Goal: Find specific page/section: Find specific page/section

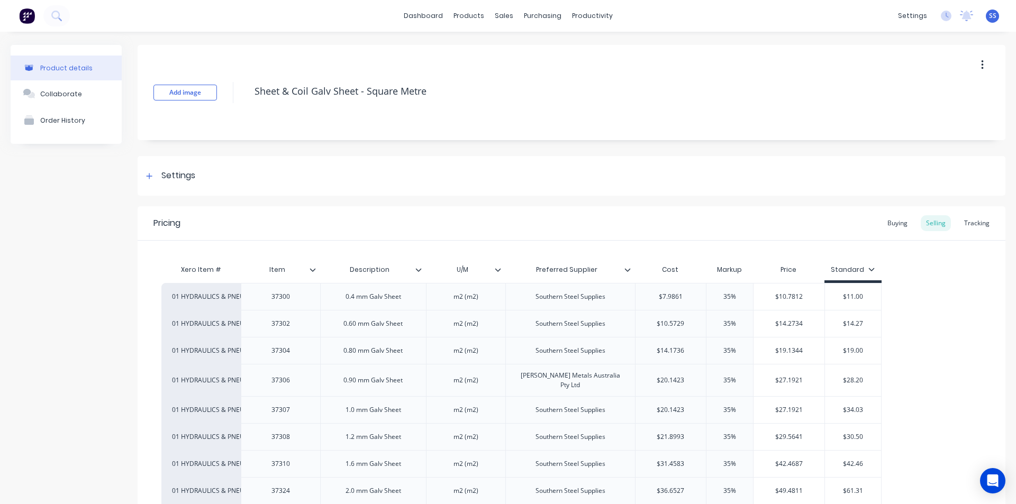
drag, startPoint x: 19, startPoint y: 0, endPoint x: 143, endPoint y: 1, distance: 124.3
click at [143, 1] on div "dashboard products sales purchasing productivity dashboard products Product Cat…" at bounding box center [508, 16] width 1016 height 32
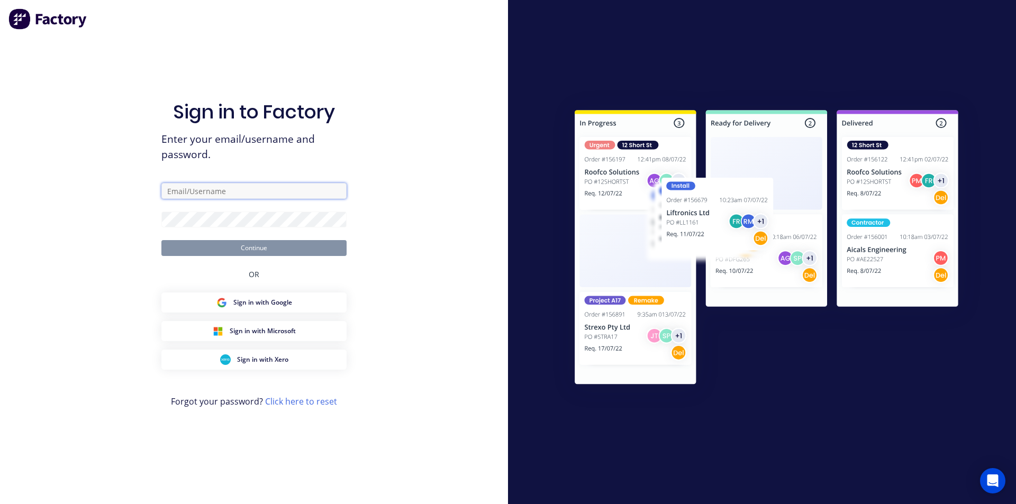
type input "simon.schutz@gmail.com"
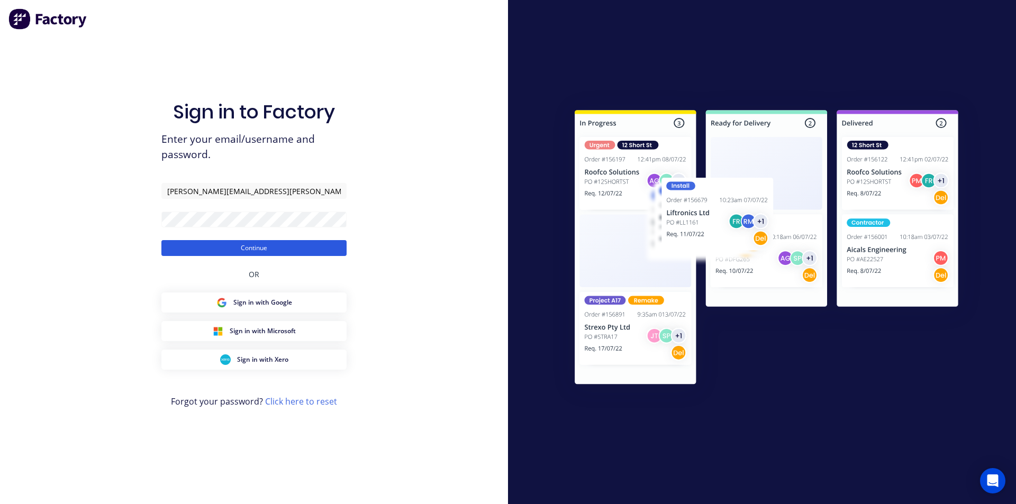
click at [251, 243] on button "Continue" at bounding box center [253, 248] width 185 height 16
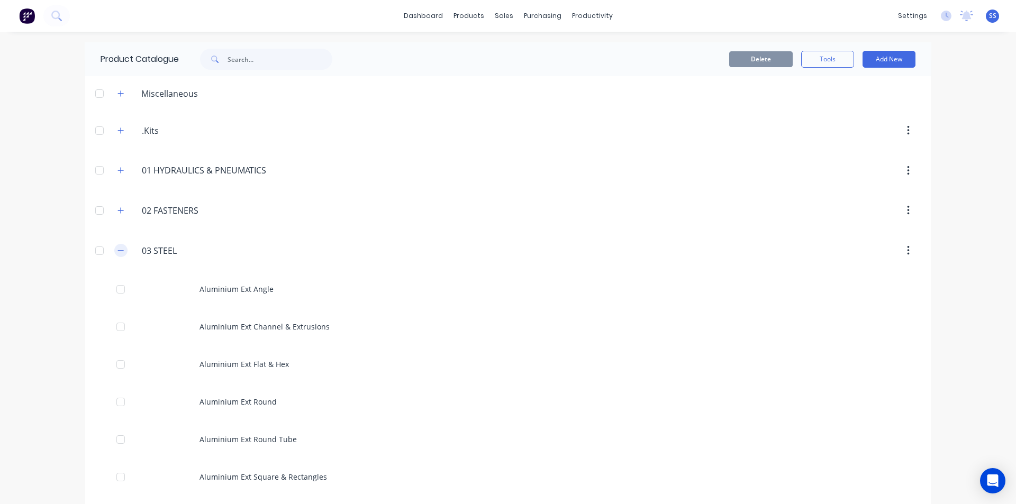
drag, startPoint x: 282, startPoint y: 148, endPoint x: 119, endPoint y: 245, distance: 190.0
click at [119, 245] on button "button" at bounding box center [120, 250] width 13 height 13
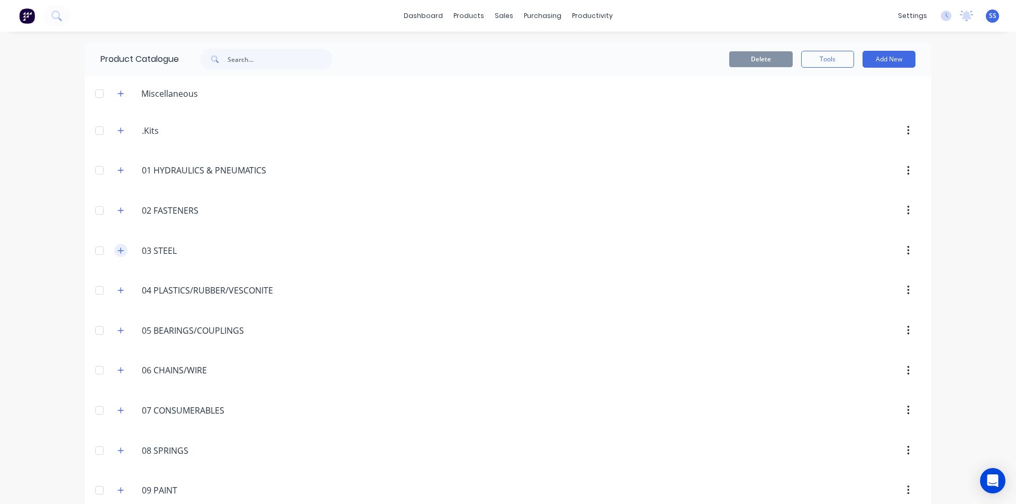
click at [117, 254] on icon "button" at bounding box center [120, 250] width 6 height 7
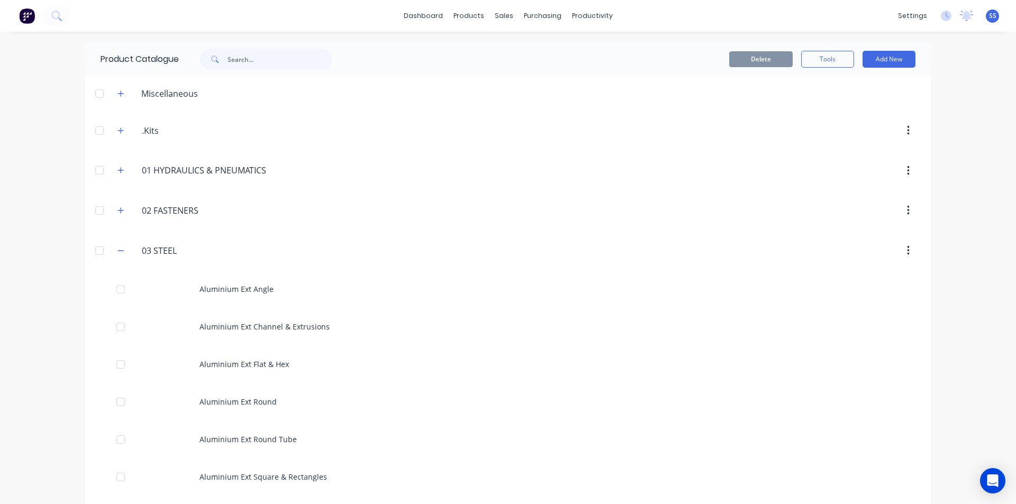
click at [98, 14] on div "dashboard products sales purchasing productivity dashboard products Product Cat…" at bounding box center [508, 16] width 1016 height 32
click at [56, 13] on icon at bounding box center [56, 16] width 10 height 10
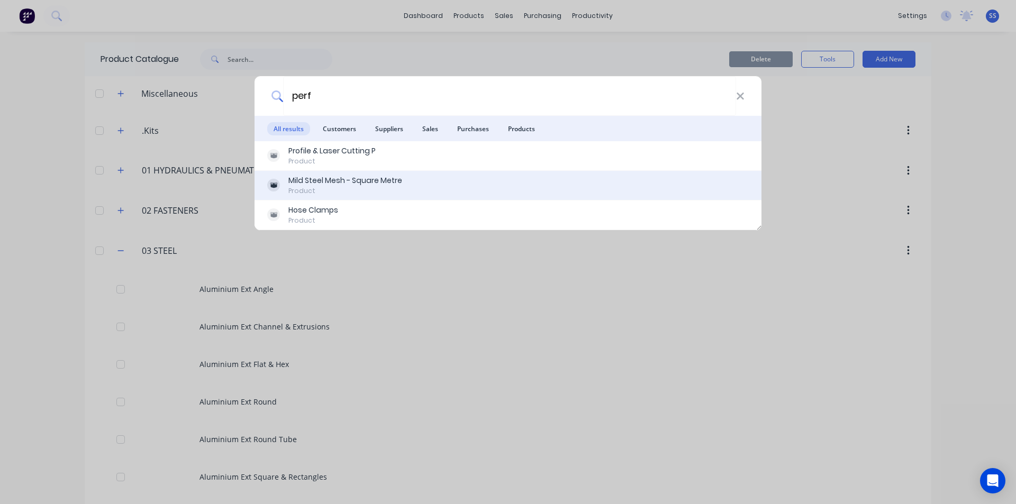
type input "perf"
click at [336, 182] on div "Mild Steel Mesh - Square Metre" at bounding box center [345, 180] width 114 height 11
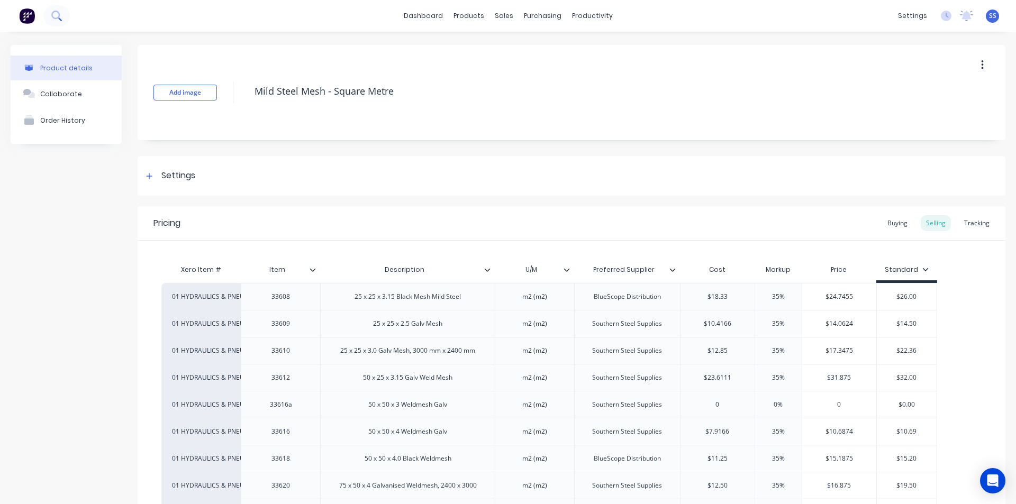
click at [60, 10] on button at bounding box center [56, 15] width 26 height 21
click at [61, 14] on icon at bounding box center [56, 16] width 10 height 10
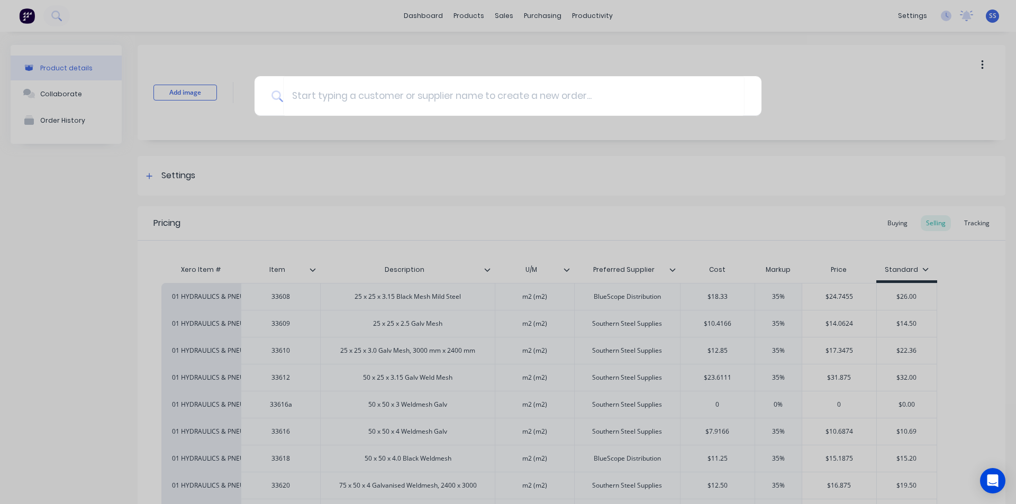
drag, startPoint x: 246, startPoint y: 149, endPoint x: 268, endPoint y: 116, distance: 39.3
click at [246, 149] on div at bounding box center [508, 252] width 1016 height 504
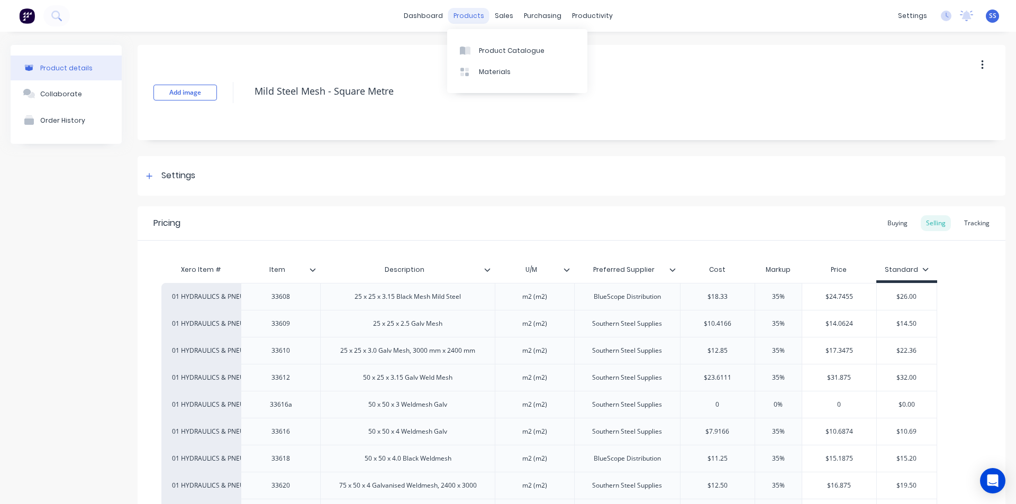
click at [474, 8] on div "dashboard products sales purchasing productivity dashboard products Product Cat…" at bounding box center [508, 16] width 1016 height 32
click at [472, 16] on div "products" at bounding box center [468, 16] width 41 height 16
click at [478, 44] on link "Product Catalogue" at bounding box center [517, 50] width 140 height 21
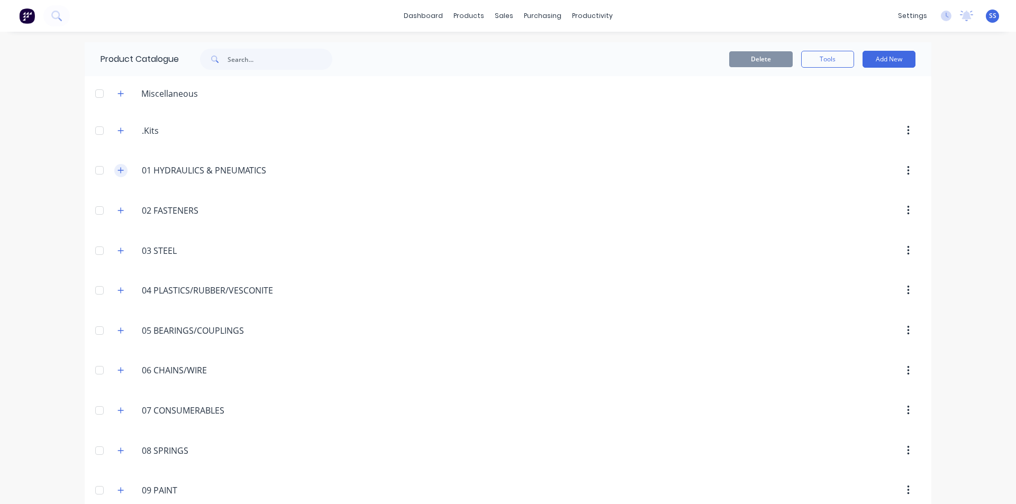
click at [117, 169] on icon "button" at bounding box center [120, 170] width 6 height 7
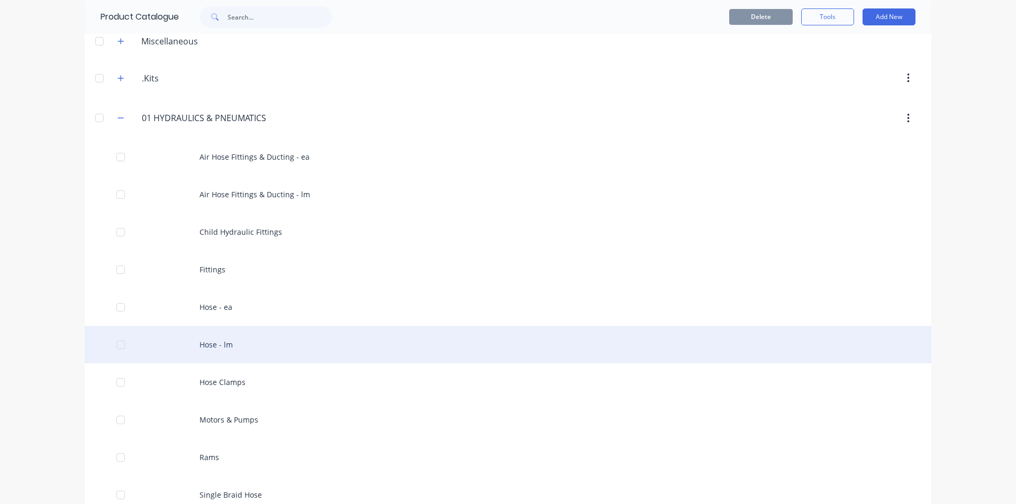
scroll to position [106, 0]
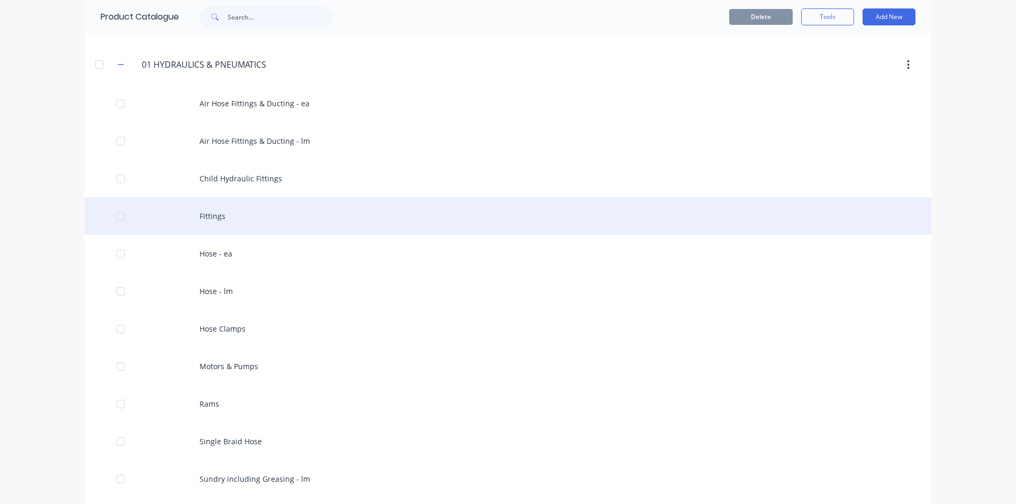
click at [204, 220] on div "Fittings" at bounding box center [508, 216] width 846 height 38
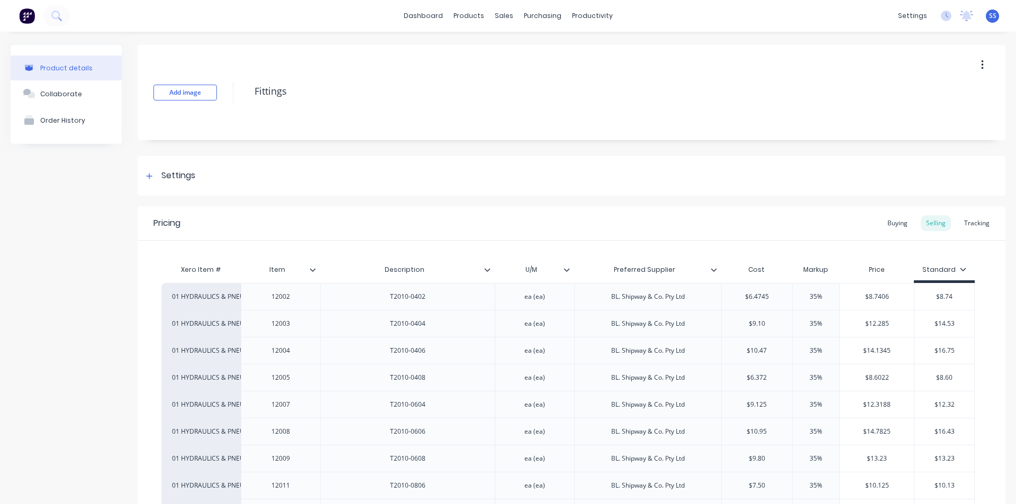
scroll to position [264, 0]
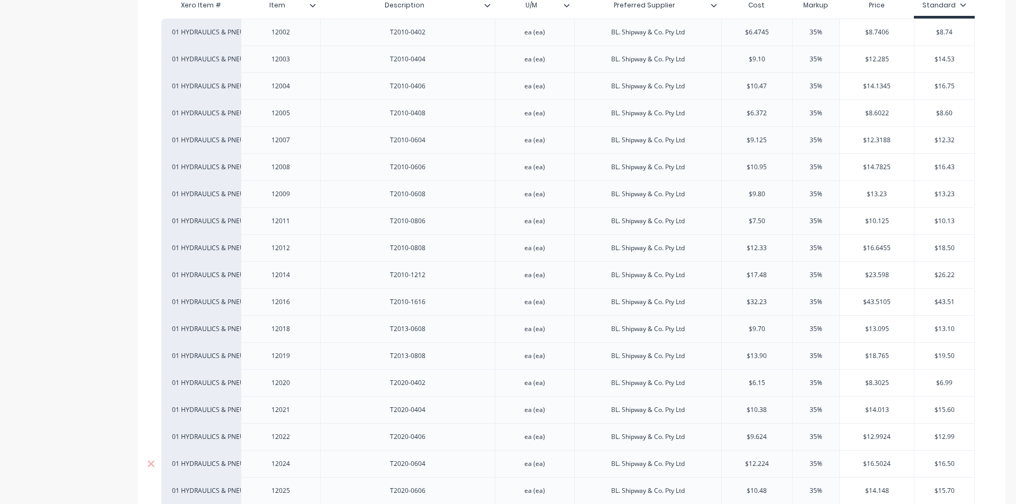
type textarea "x"
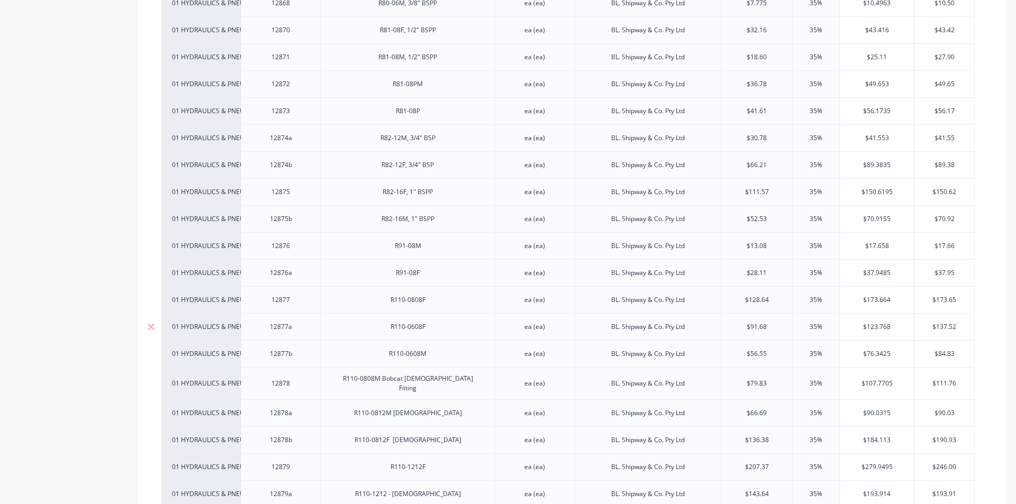
scroll to position [17933, 0]
